Goal: Task Accomplishment & Management: Complete application form

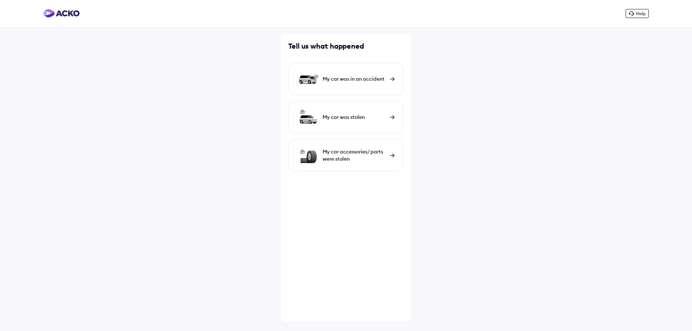
click at [73, 32] on div "Help Tell us what happened My car was in an accident My car was stolen My car a…" at bounding box center [346, 165] width 692 height 331
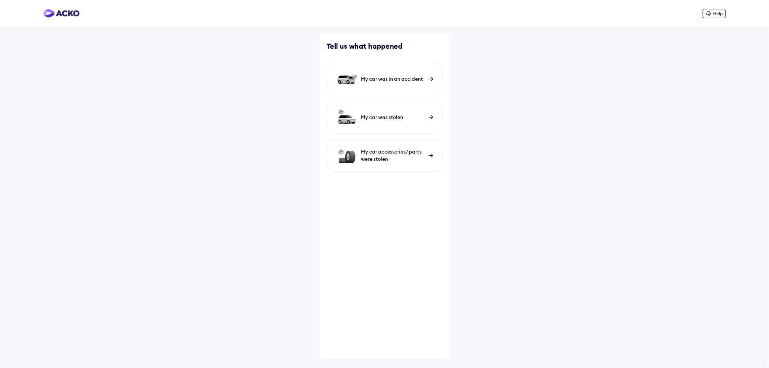
click at [393, 78] on div "My car was in an accident" at bounding box center [393, 78] width 64 height 7
